Goal: Information Seeking & Learning: Learn about a topic

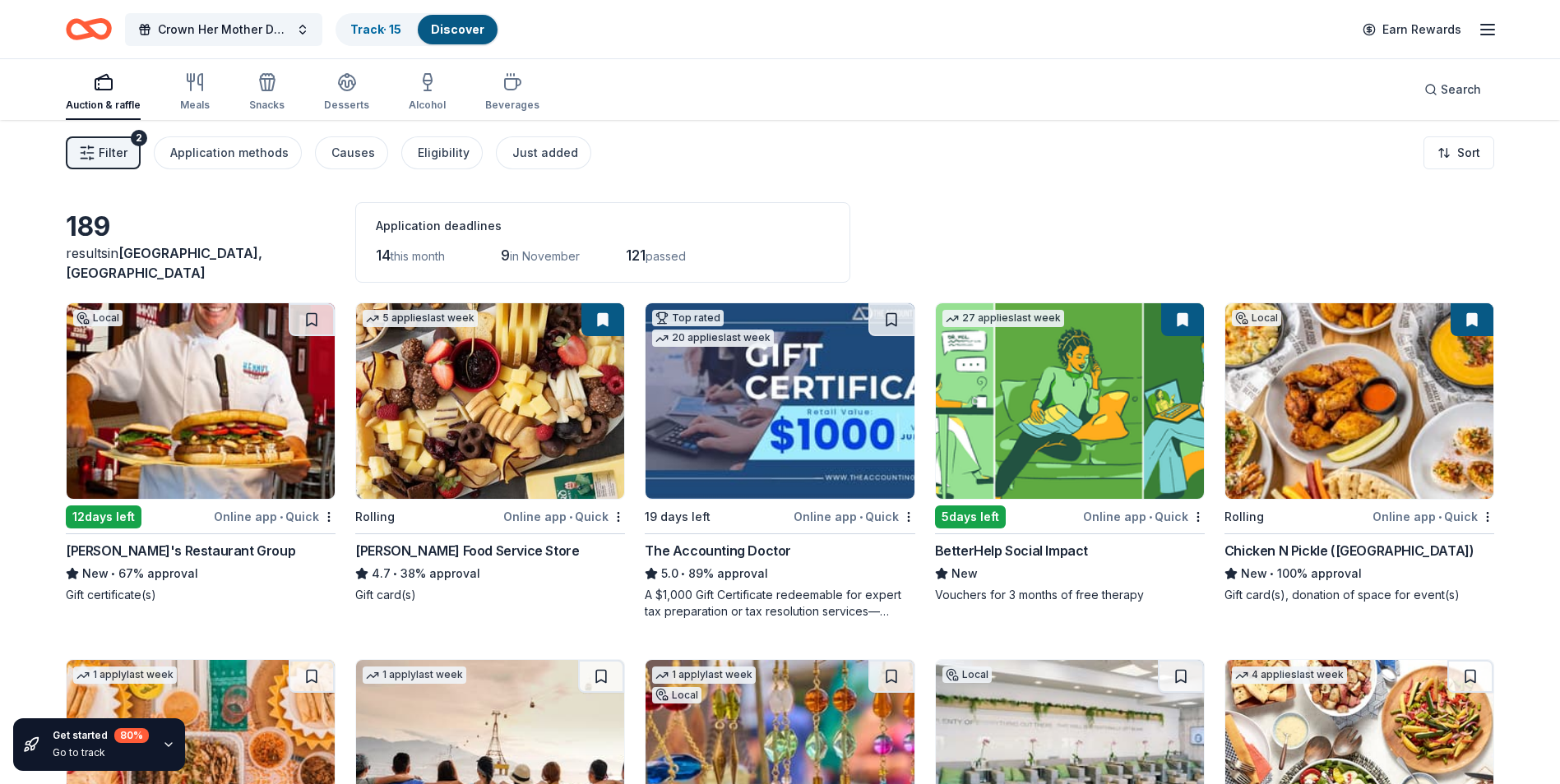
click at [121, 153] on span "Filter" at bounding box center [113, 152] width 29 height 20
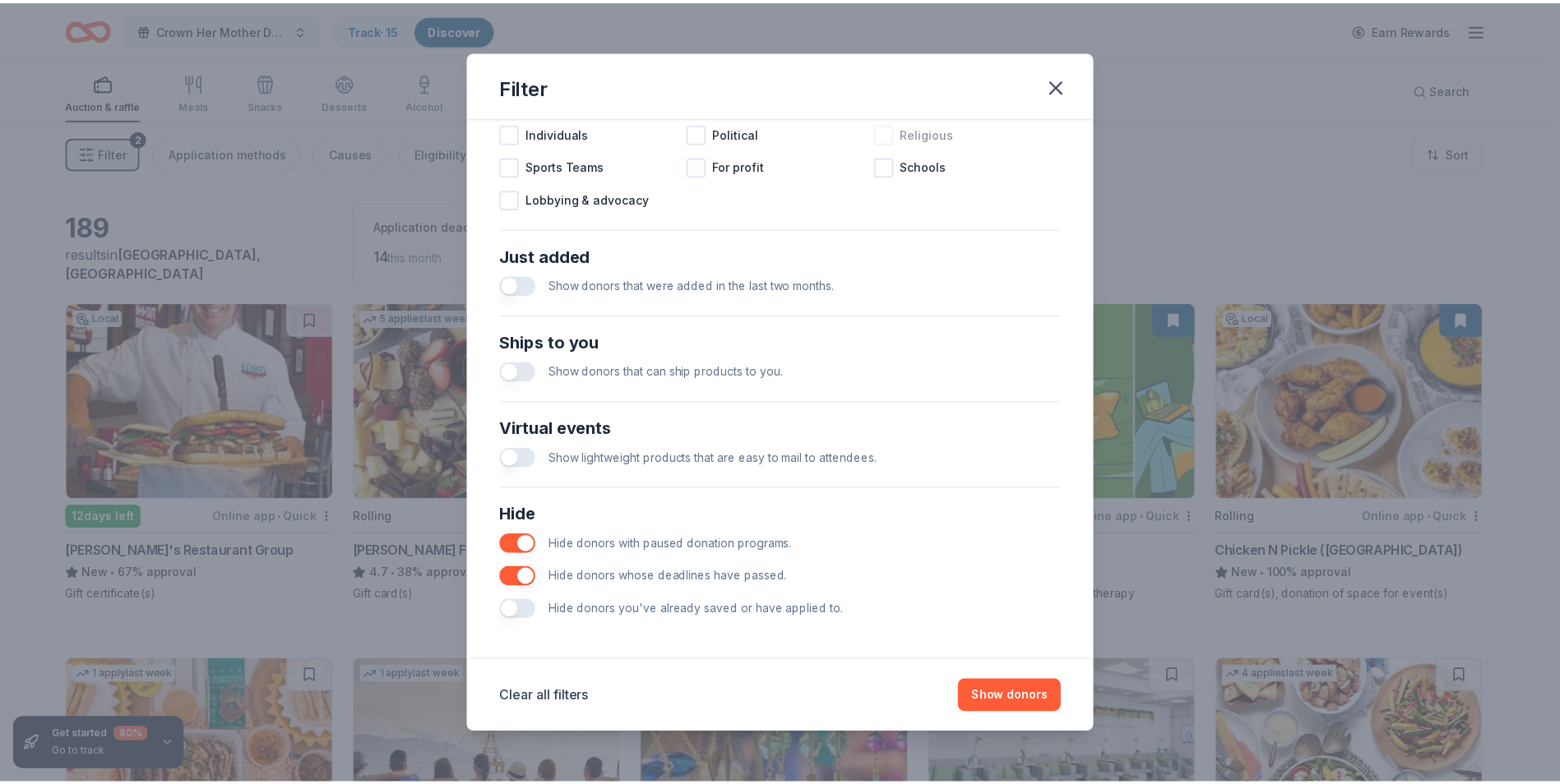
scroll to position [540, 0]
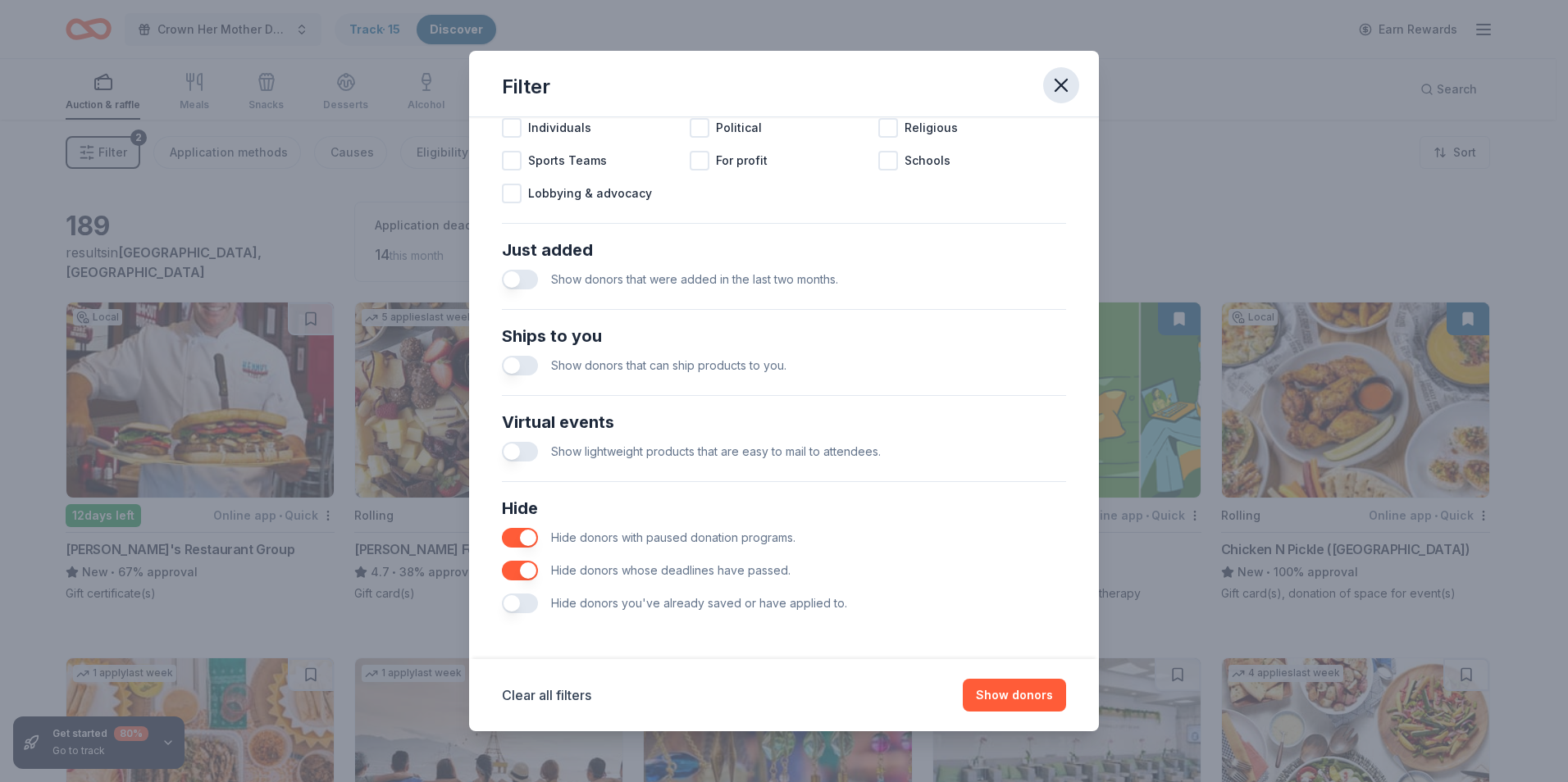
click at [1055, 86] on icon "button" at bounding box center [1061, 85] width 23 height 23
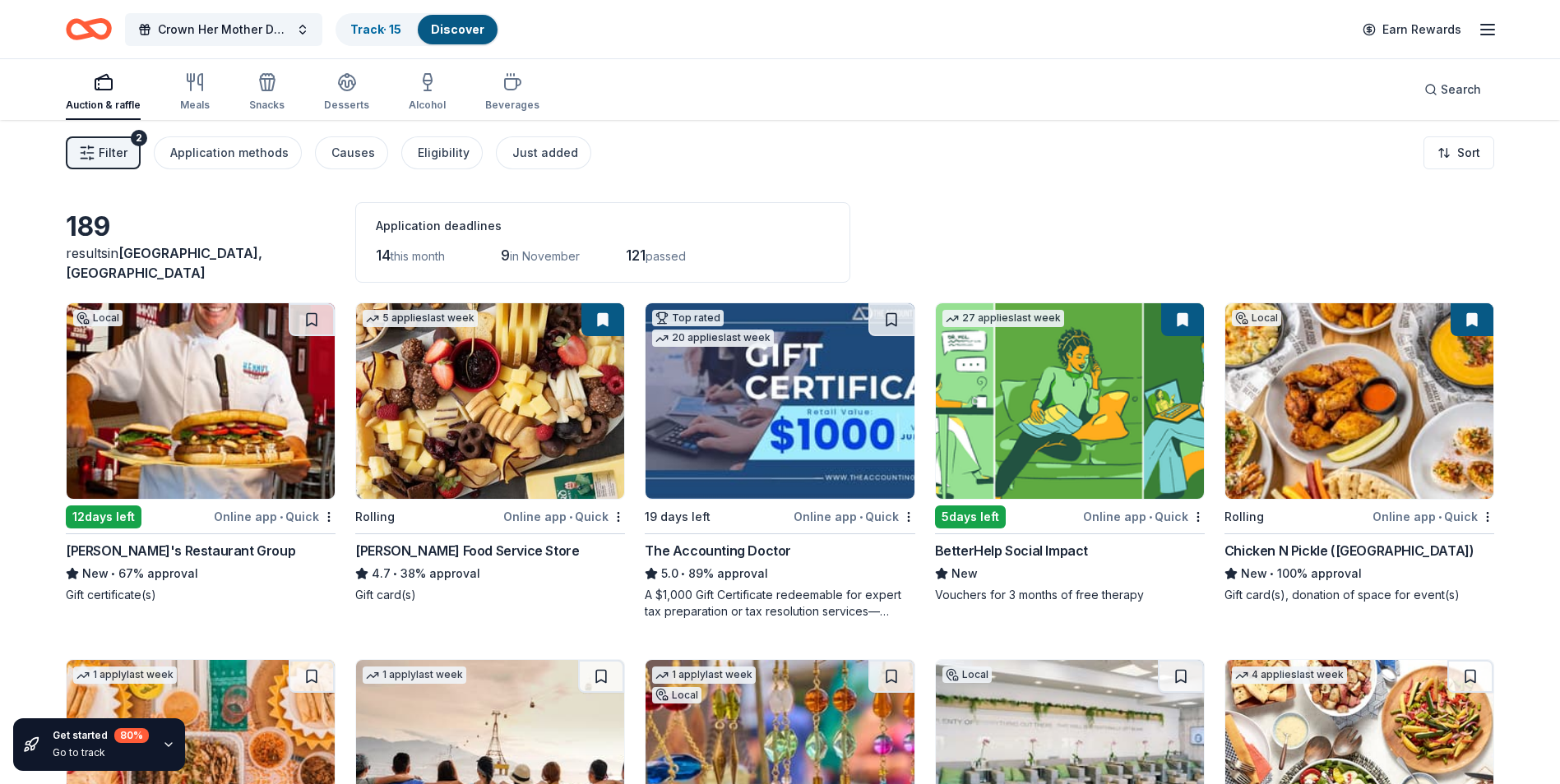
scroll to position [0, 0]
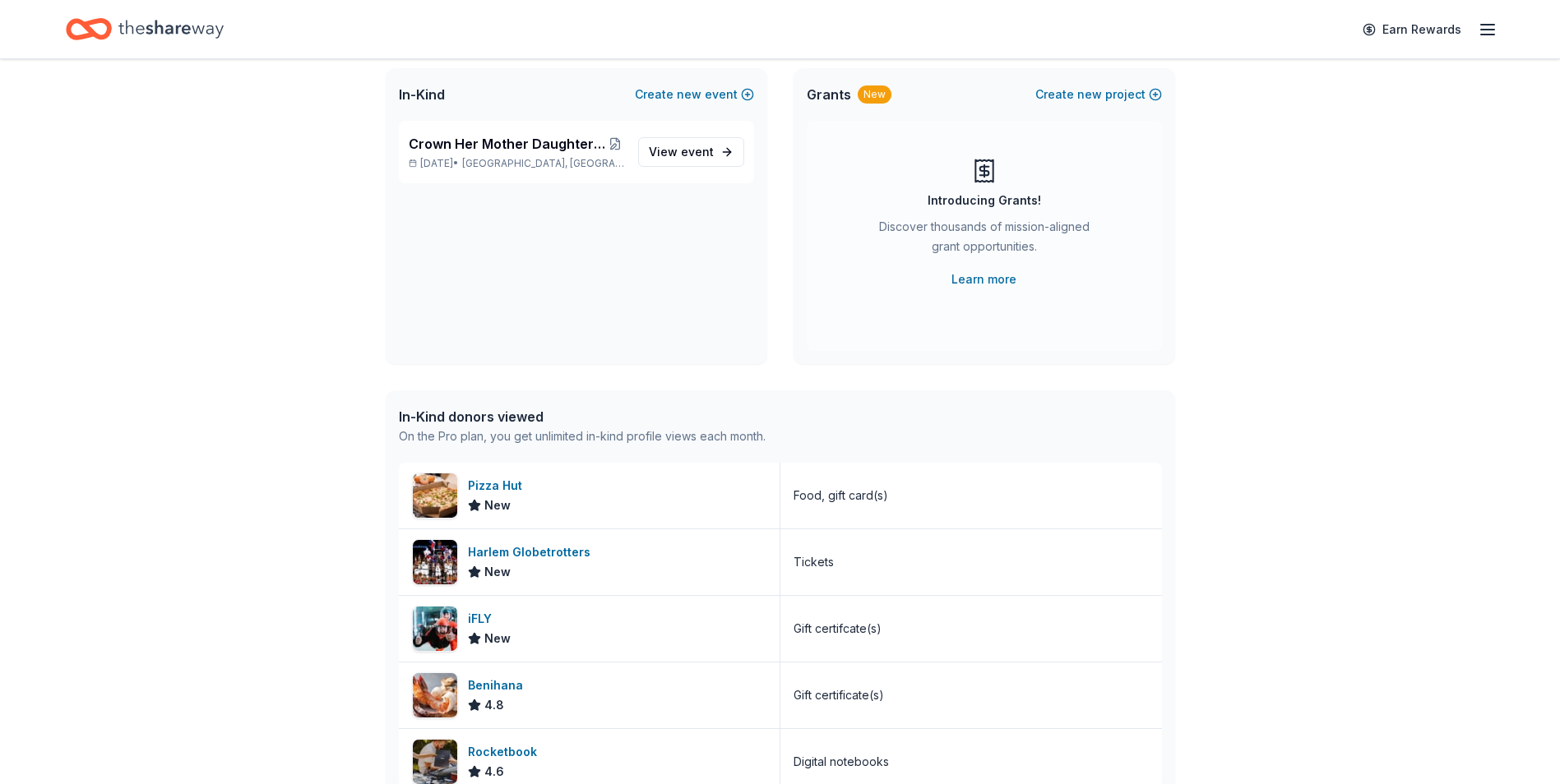
scroll to position [165, 0]
